Goal: Check status

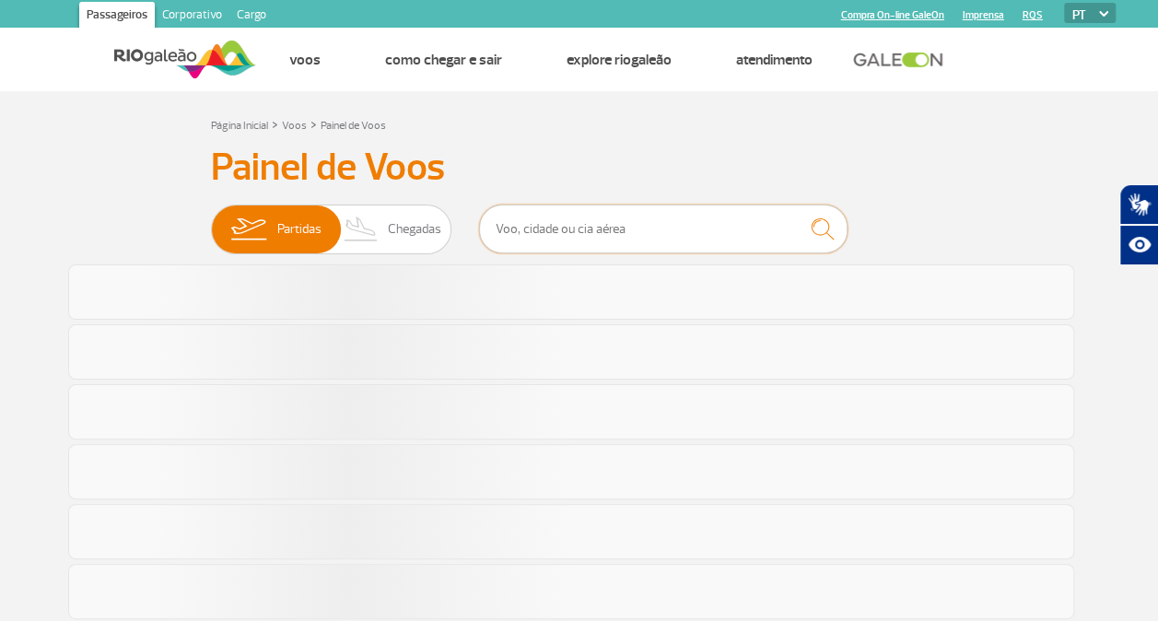
click at [564, 227] on input "text" at bounding box center [663, 228] width 368 height 49
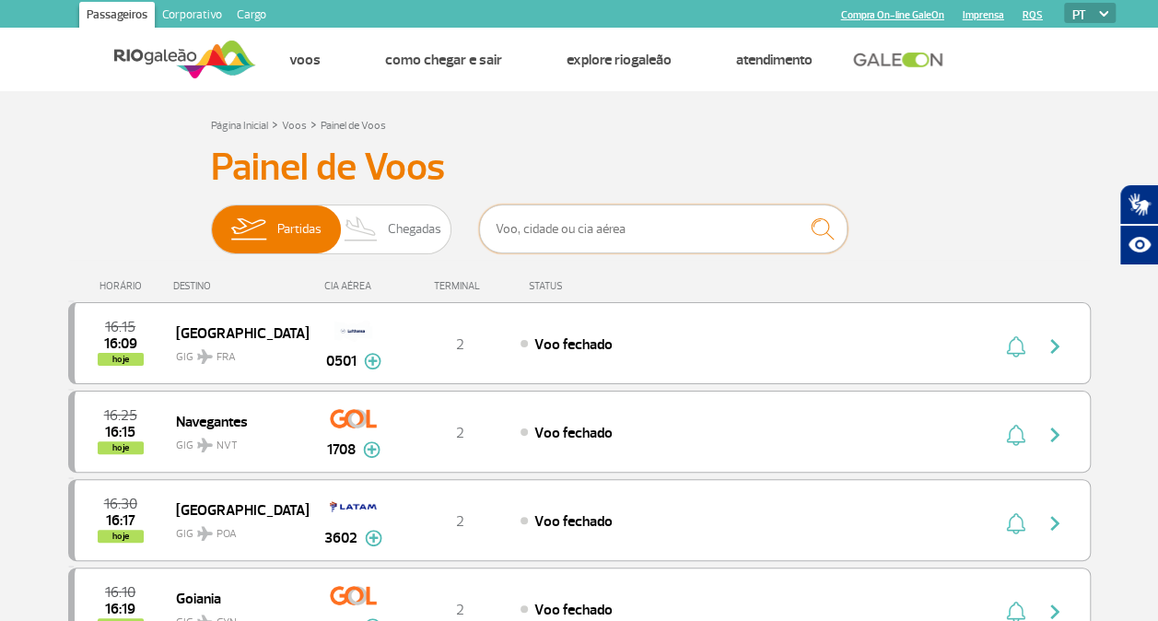
type input "1802"
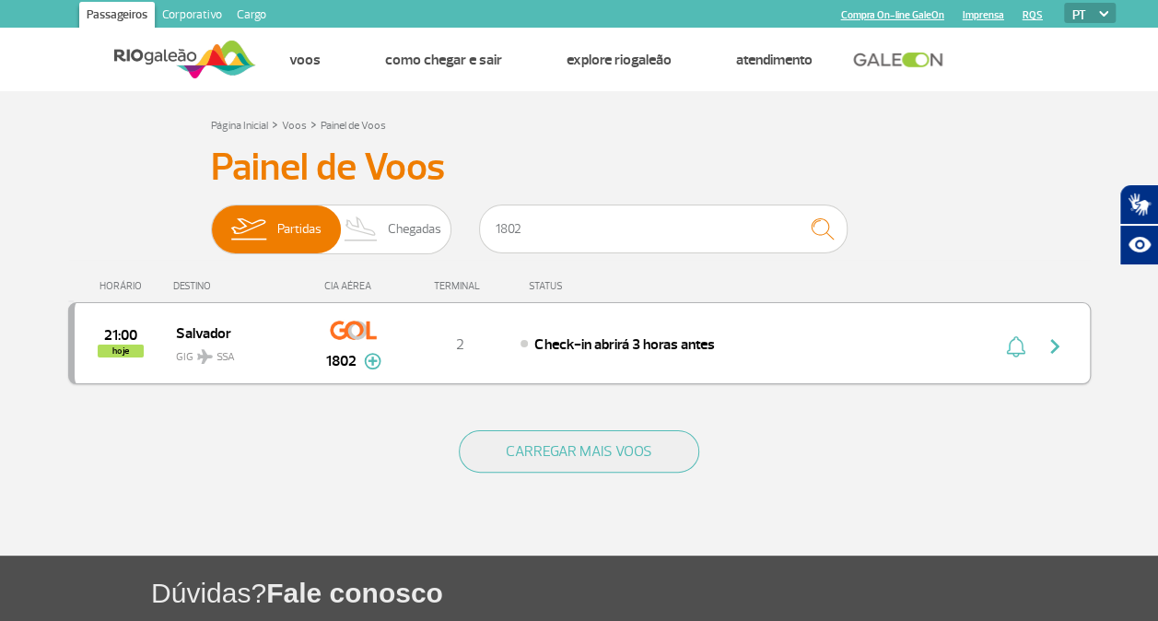
click at [1045, 337] on img "button" at bounding box center [1054, 346] width 22 height 22
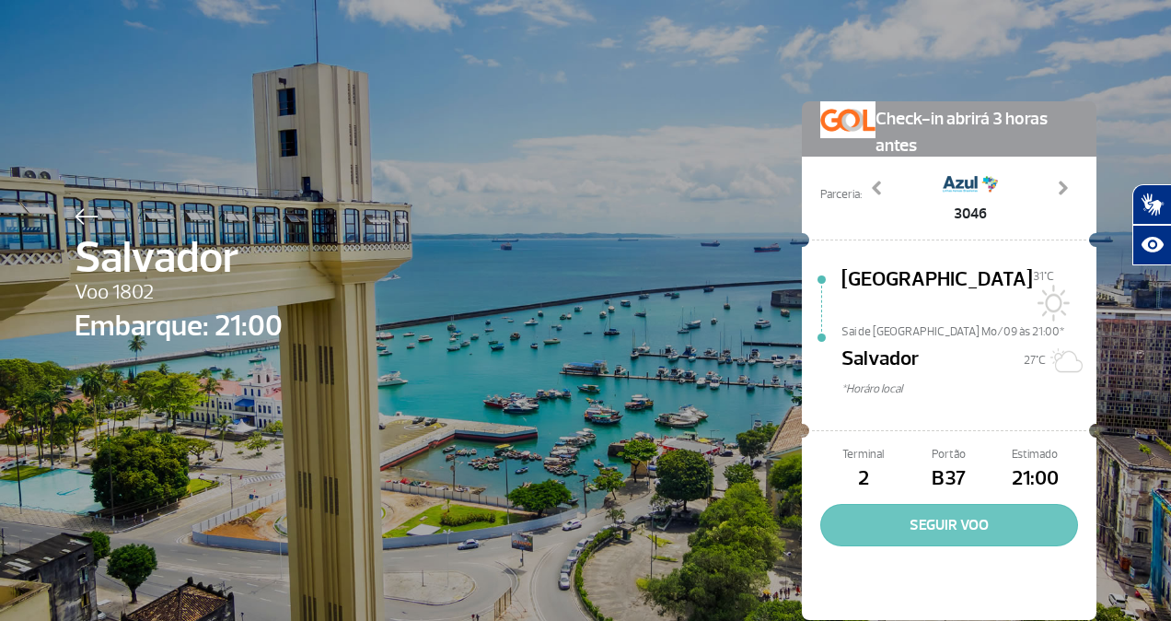
click at [954, 504] on button "SEGUIR VOO" at bounding box center [949, 525] width 258 height 42
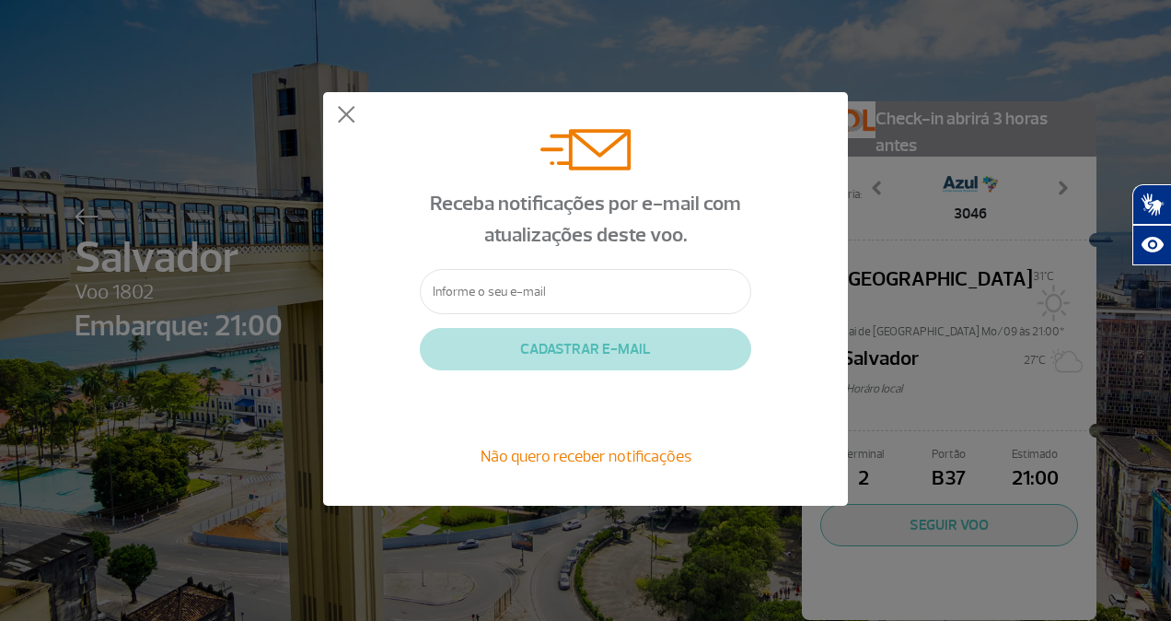
click at [514, 298] on input "text" at bounding box center [586, 291] width 332 height 45
type input "[PERSON_NAME][EMAIL_ADDRESS][DOMAIN_NAME]"
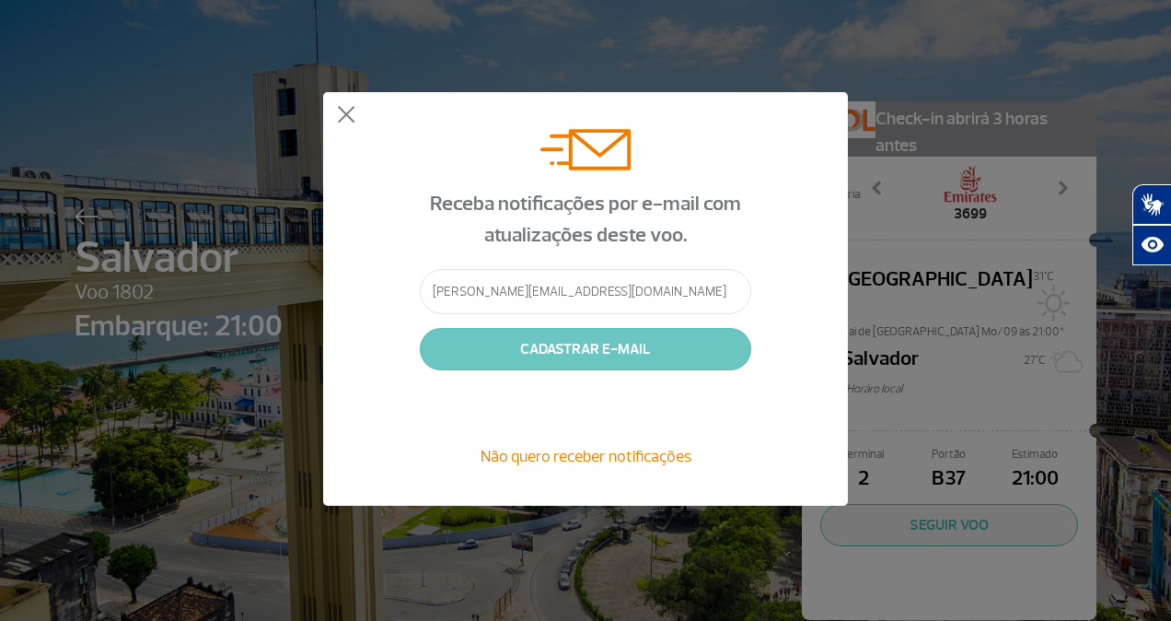
click at [543, 343] on button "CADASTRAR E-MAIL" at bounding box center [586, 349] width 332 height 42
